Goal: Find contact information: Find contact information

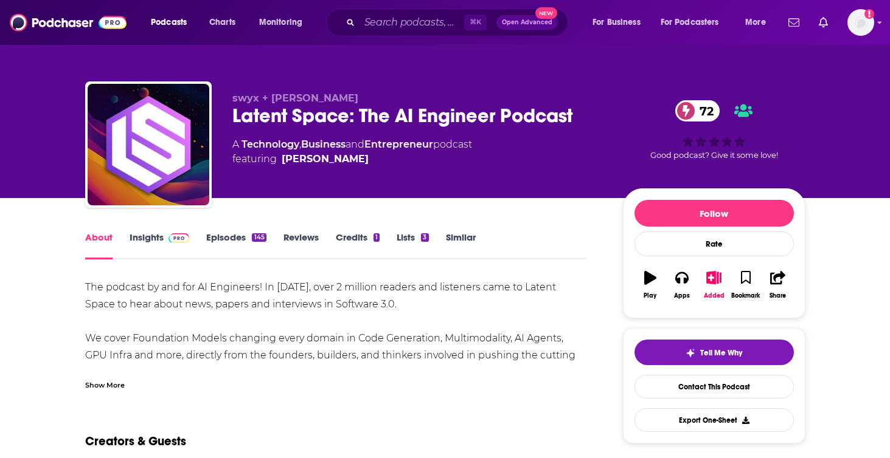
click at [143, 239] on link "Insights" at bounding box center [160, 246] width 60 height 28
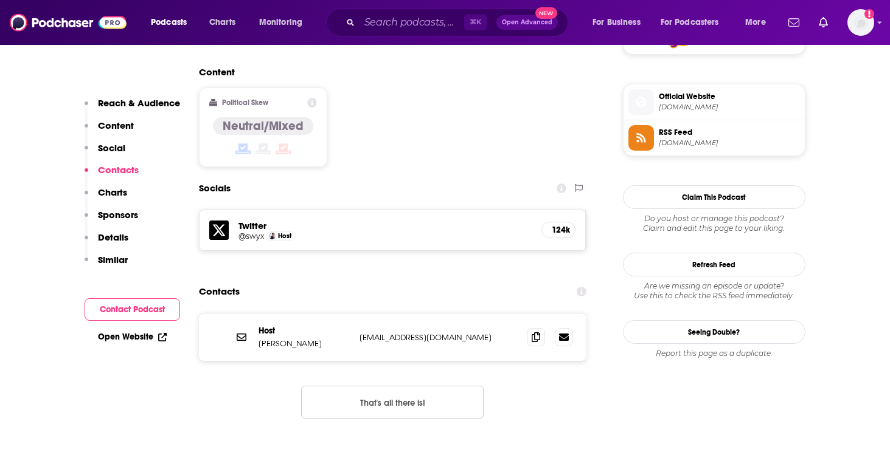
scroll to position [957, 0]
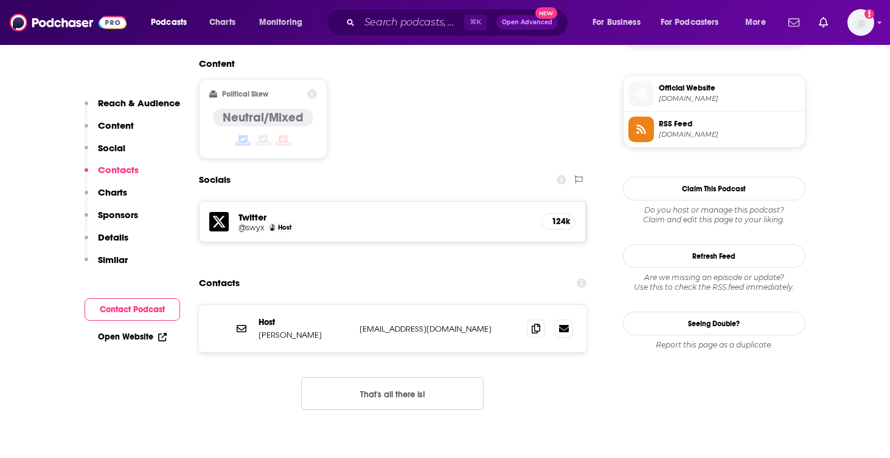
click at [379, 324] on p "[EMAIL_ADDRESS][DOMAIN_NAME]" at bounding box center [438, 329] width 158 height 10
copy div "[EMAIL_ADDRESS][DOMAIN_NAME] [EMAIL_ADDRESS][DOMAIN_NAME]"
